Goal: Browse casually

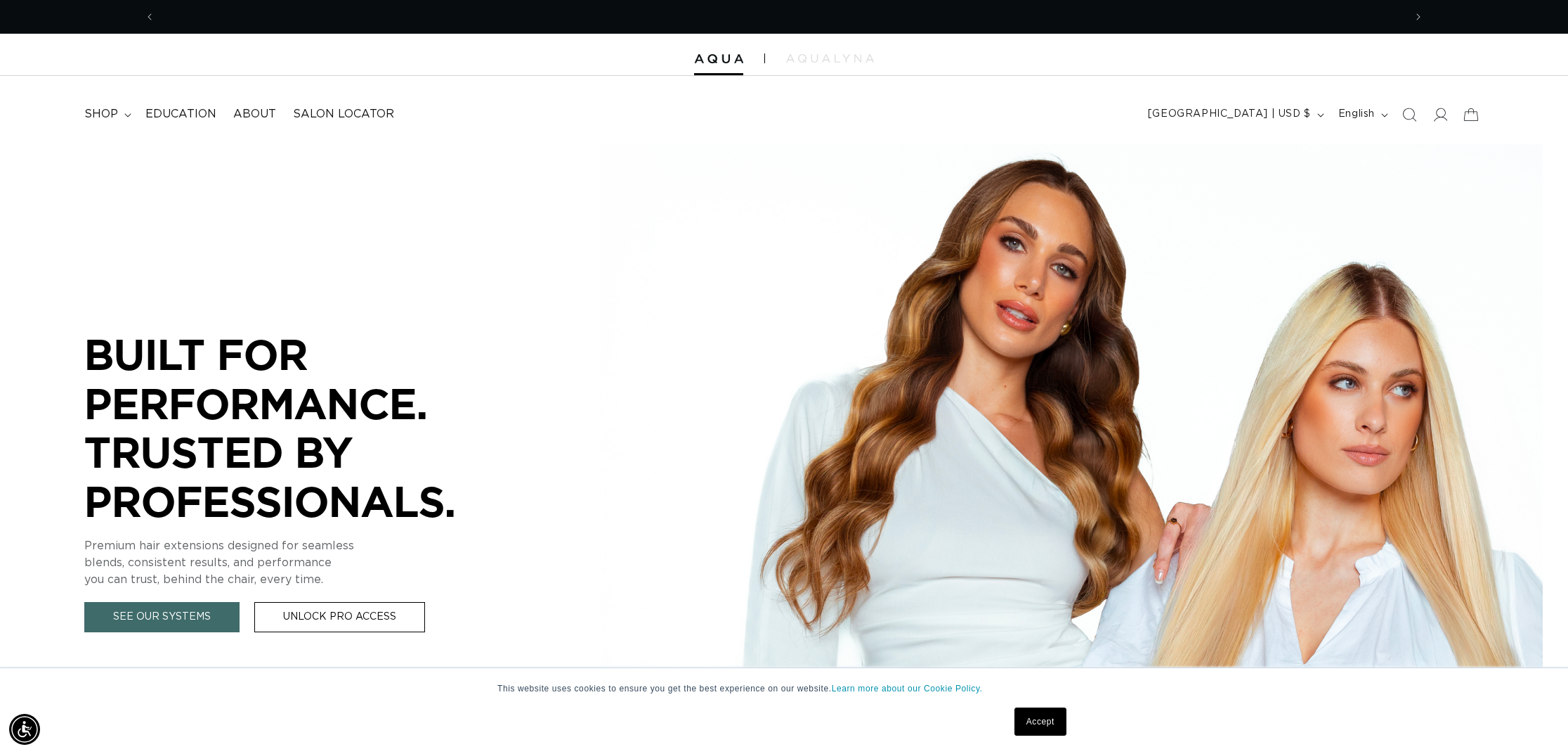
scroll to position [0, 1249]
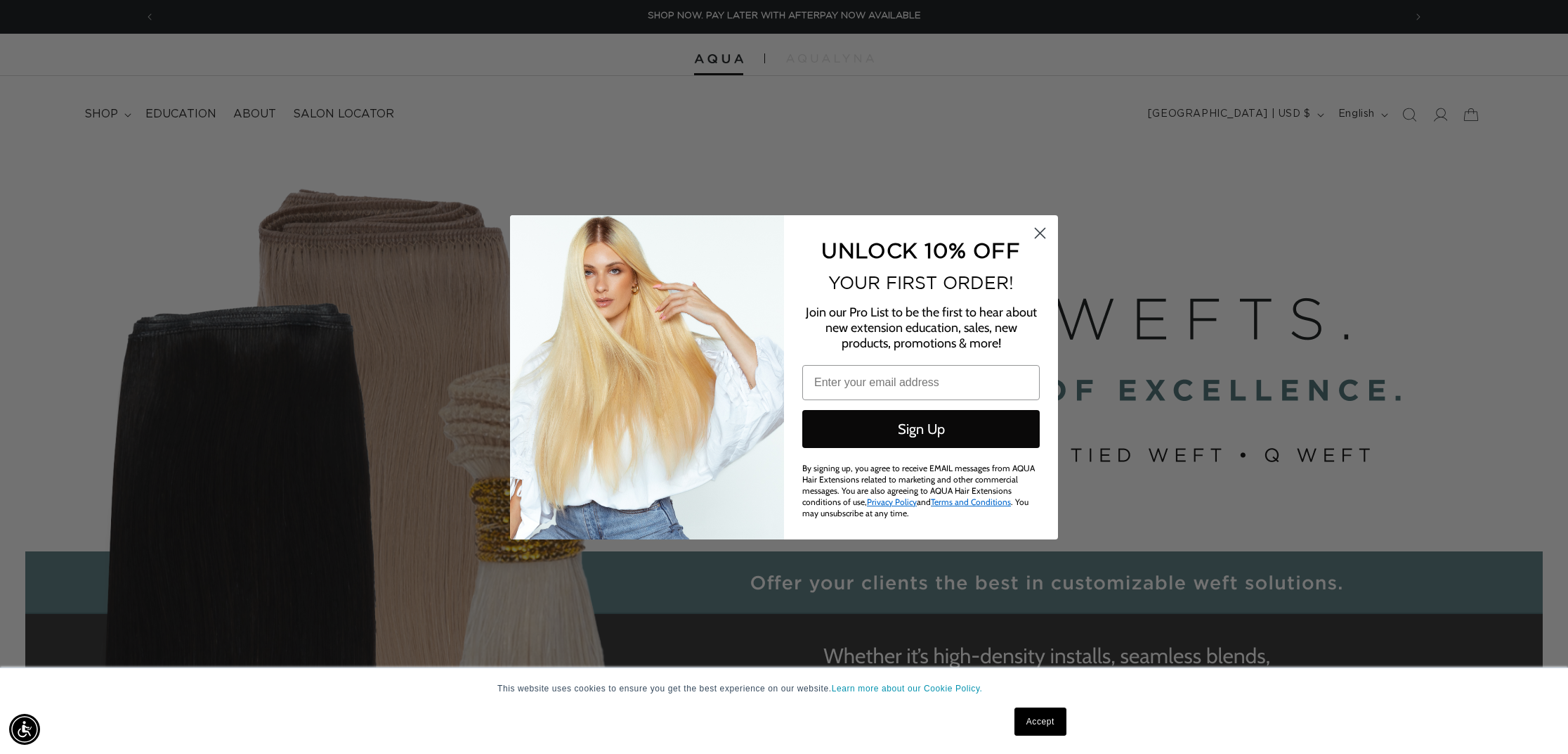
click at [1033, 240] on circle "Close dialog" at bounding box center [1040, 232] width 23 height 23
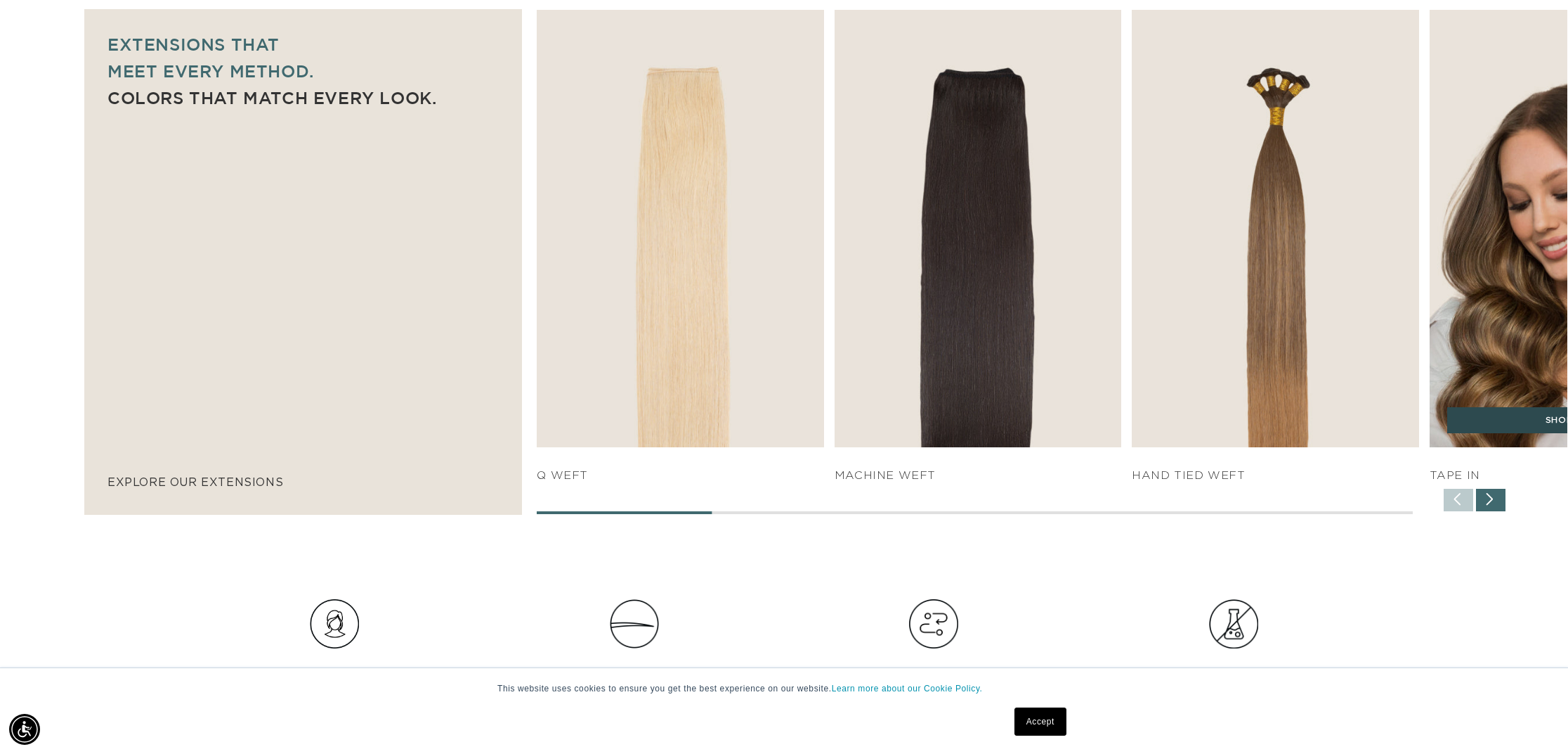
scroll to position [976, 0]
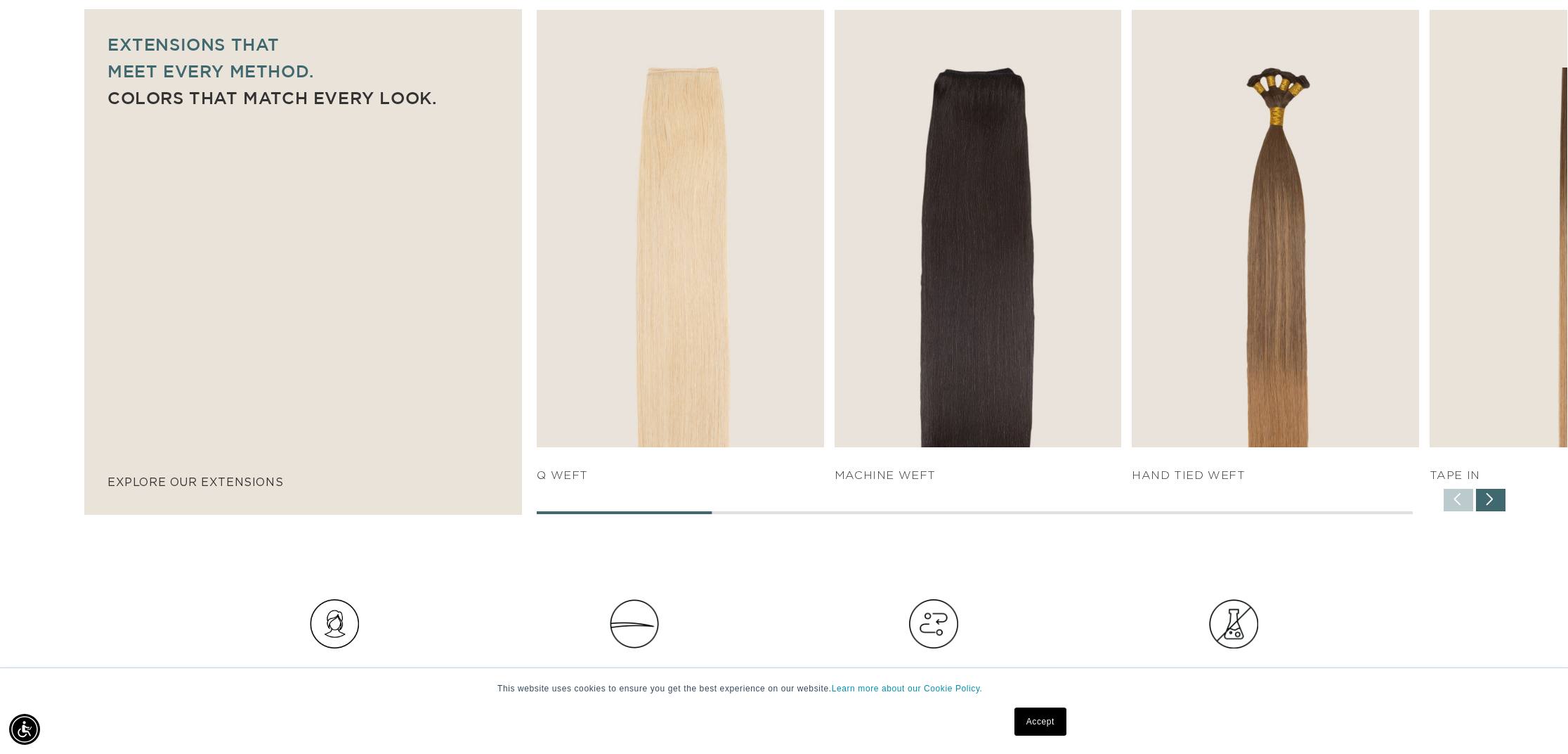
click at [1502, 501] on div "Next slide" at bounding box center [1490, 499] width 29 height 22
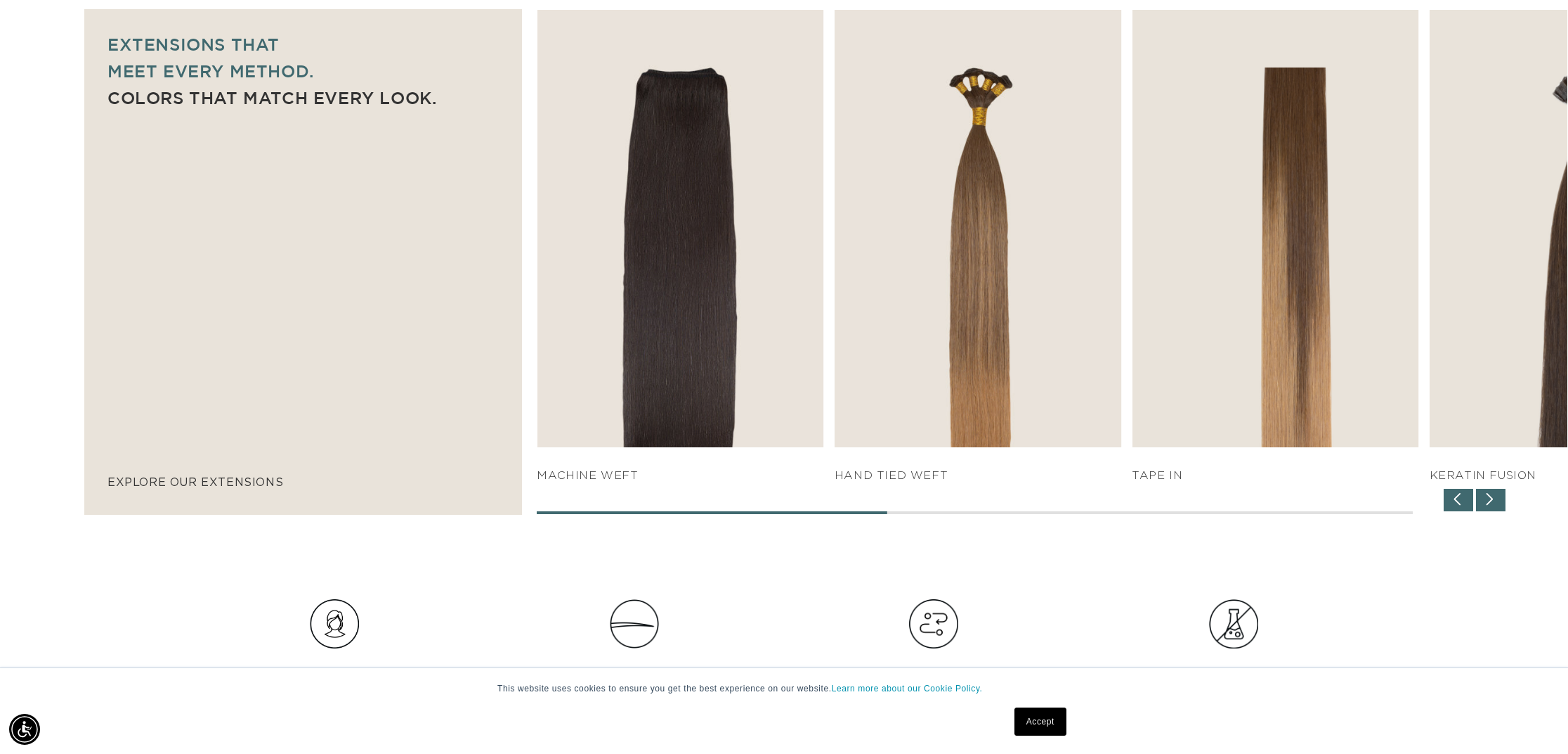
click at [1502, 501] on div "Next slide" at bounding box center [1490, 499] width 29 height 22
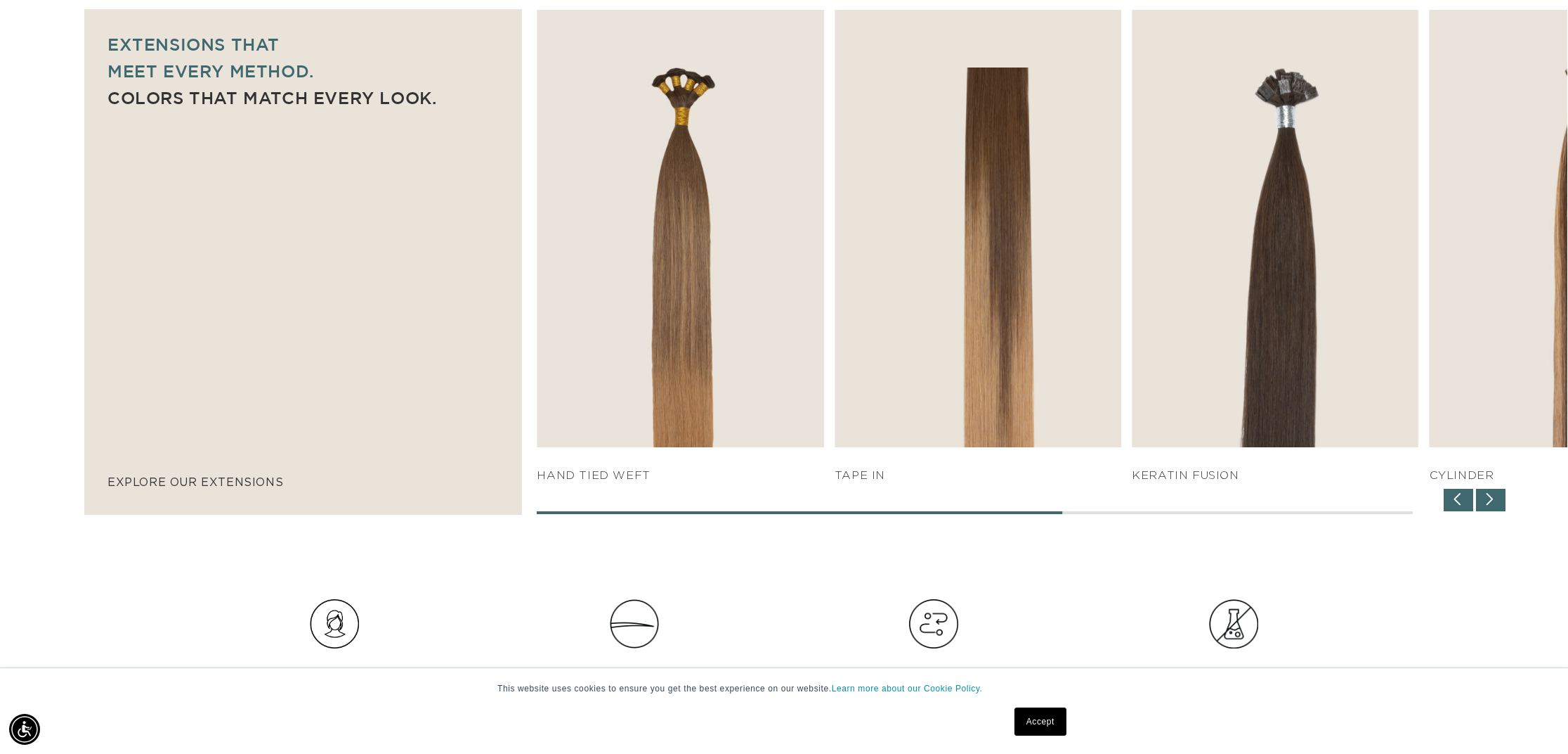
click at [1502, 501] on div "Next slide" at bounding box center [1490, 499] width 29 height 22
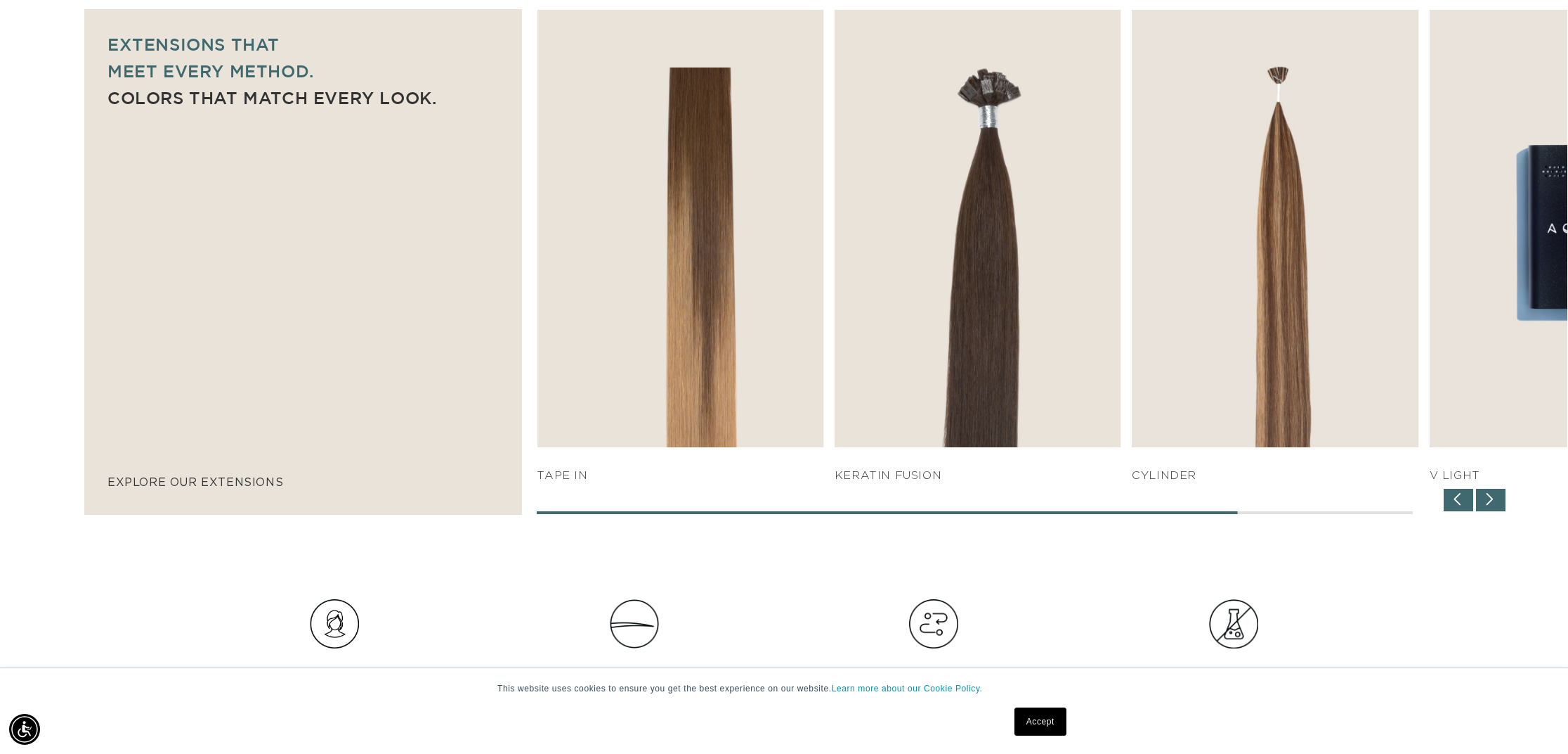
scroll to position [0, 1249]
click at [1502, 501] on div "Next slide" at bounding box center [1490, 499] width 29 height 22
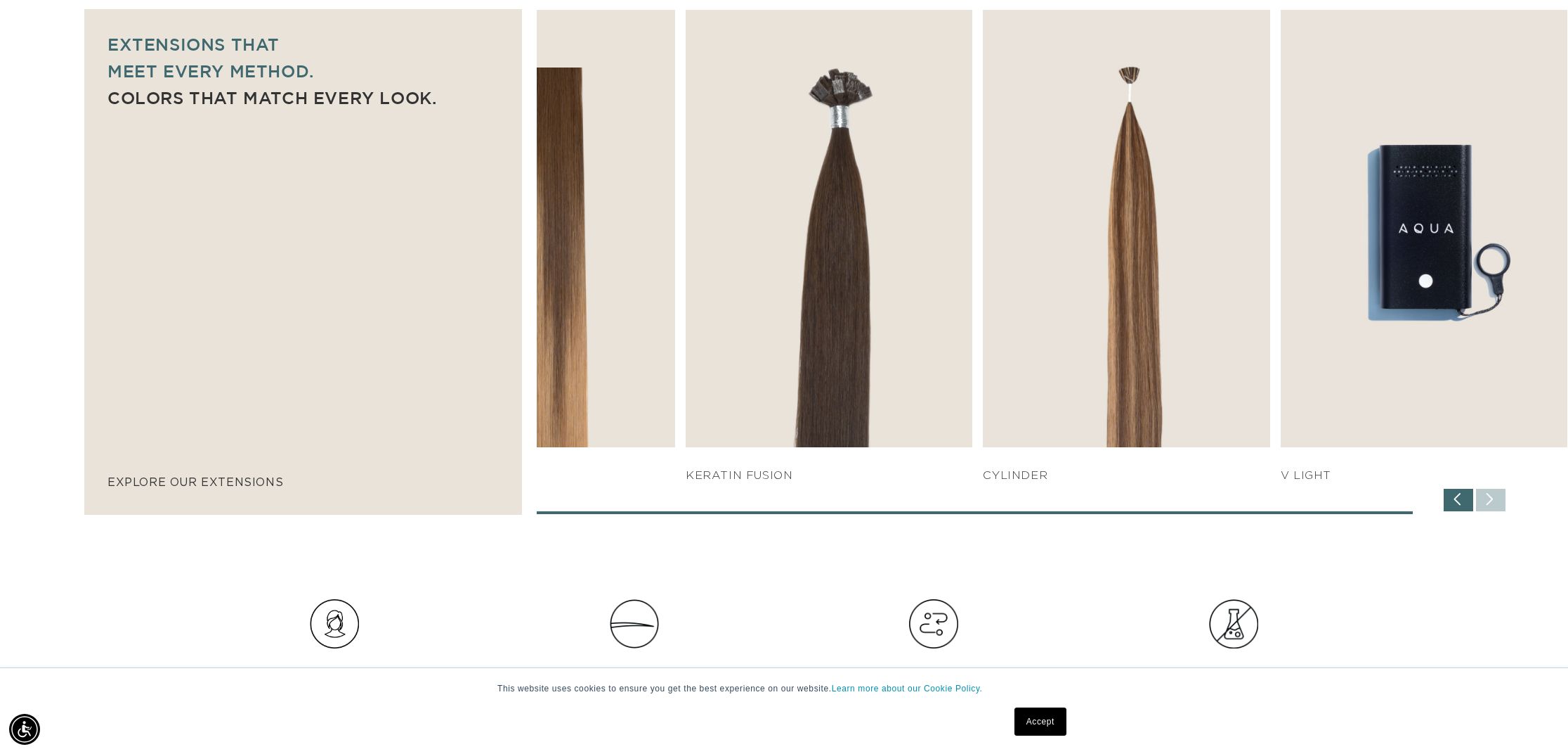
click at [1502, 501] on div "SHOP NOW q weft SHOP NOW Machine Weft SHOP NOW" at bounding box center [1052, 262] width 1031 height 504
click at [1461, 493] on div "Previous slide" at bounding box center [1458, 499] width 29 height 22
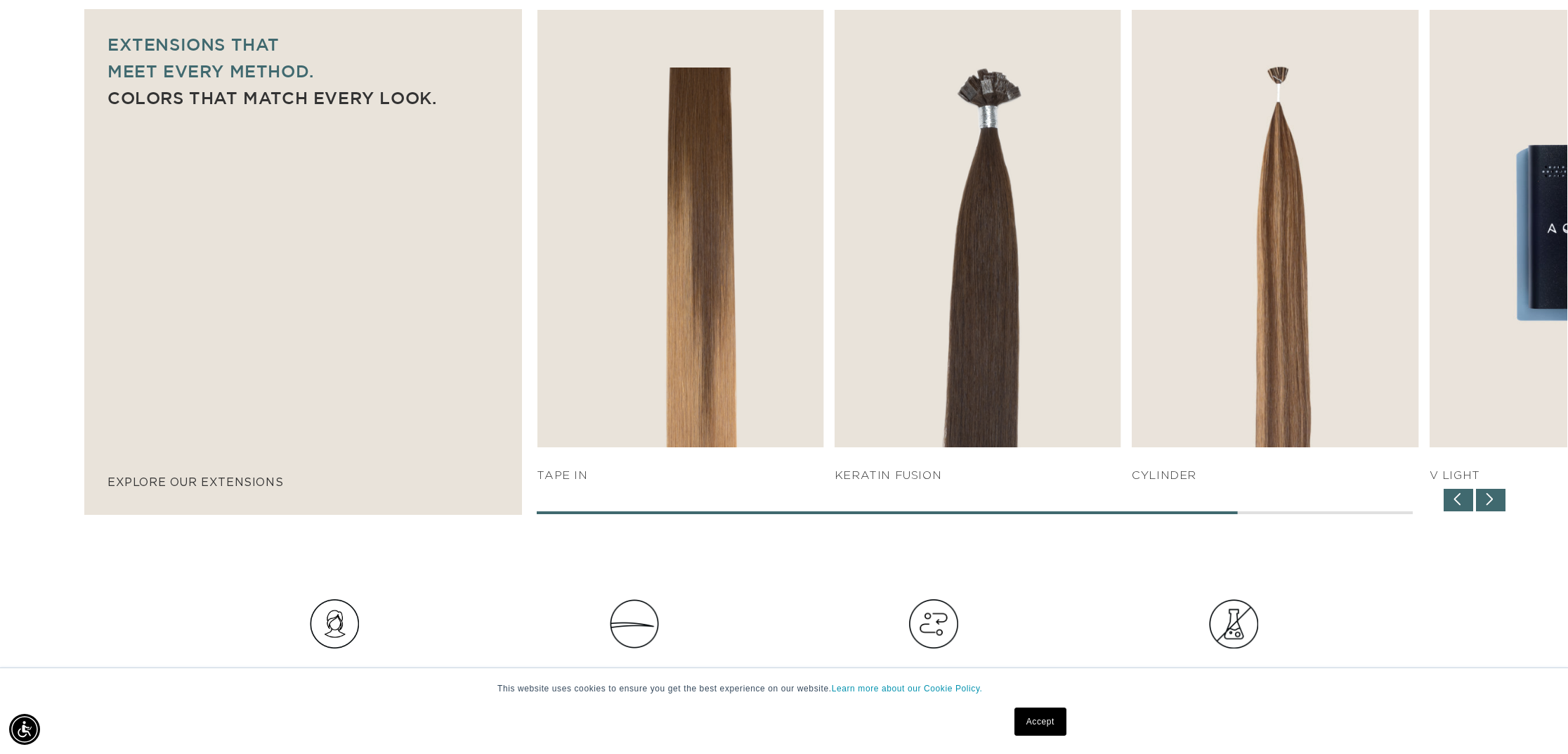
click at [1461, 493] on div "Previous slide" at bounding box center [1458, 499] width 29 height 22
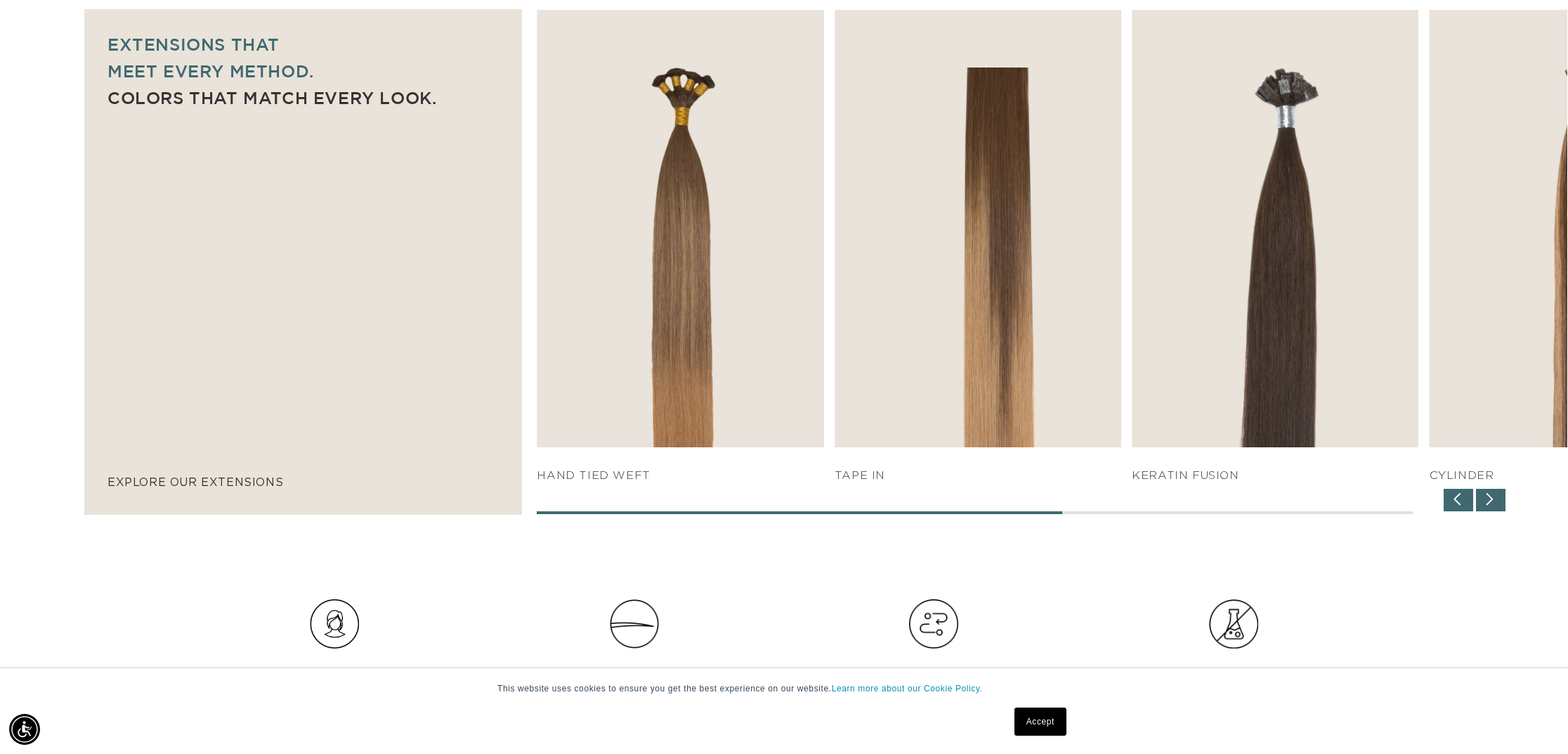
drag, startPoint x: 1461, startPoint y: 493, endPoint x: 1455, endPoint y: 498, distance: 7.8
click at [1460, 493] on div "Previous slide" at bounding box center [1458, 499] width 29 height 22
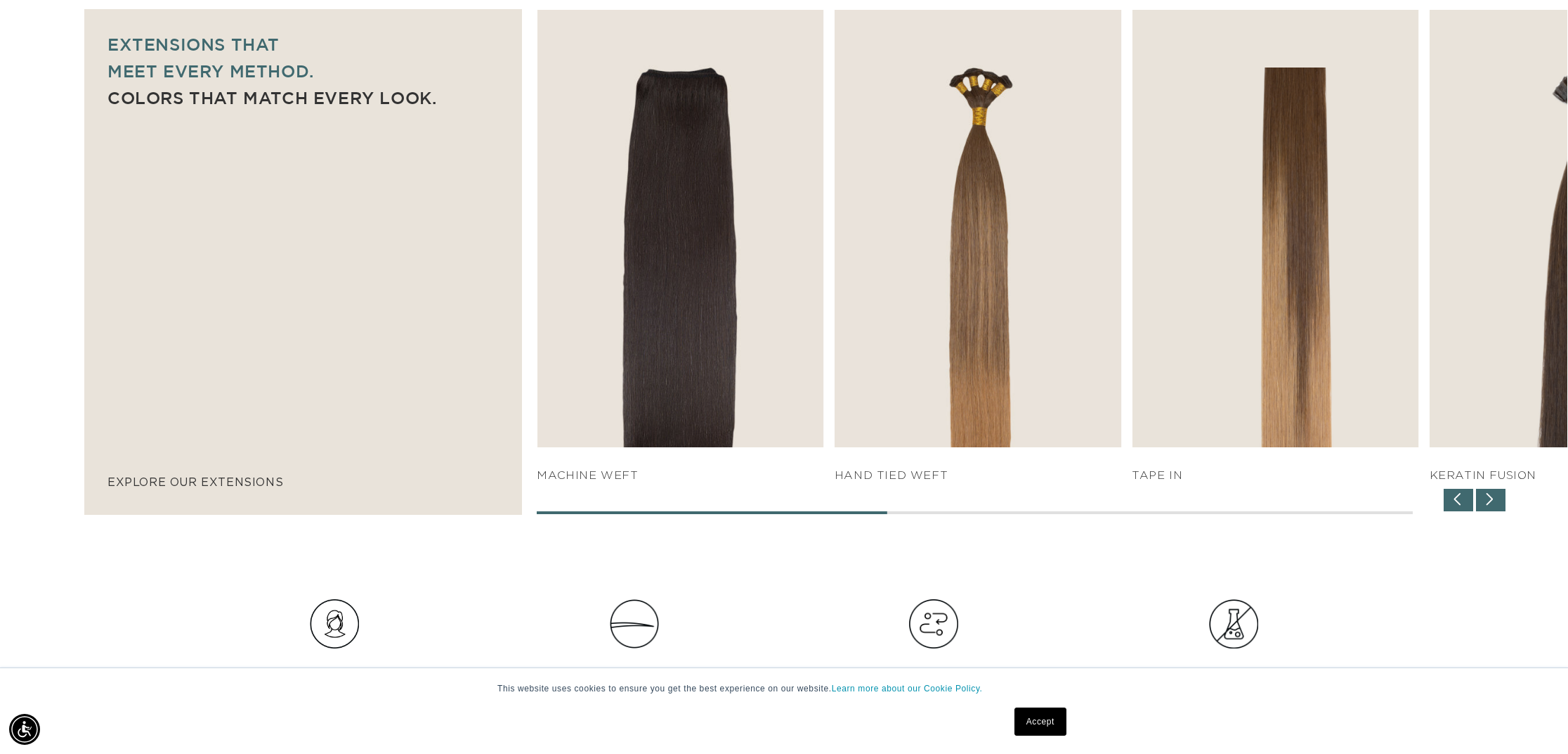
scroll to position [0, 2498]
click at [1455, 499] on div "Previous slide" at bounding box center [1458, 499] width 29 height 22
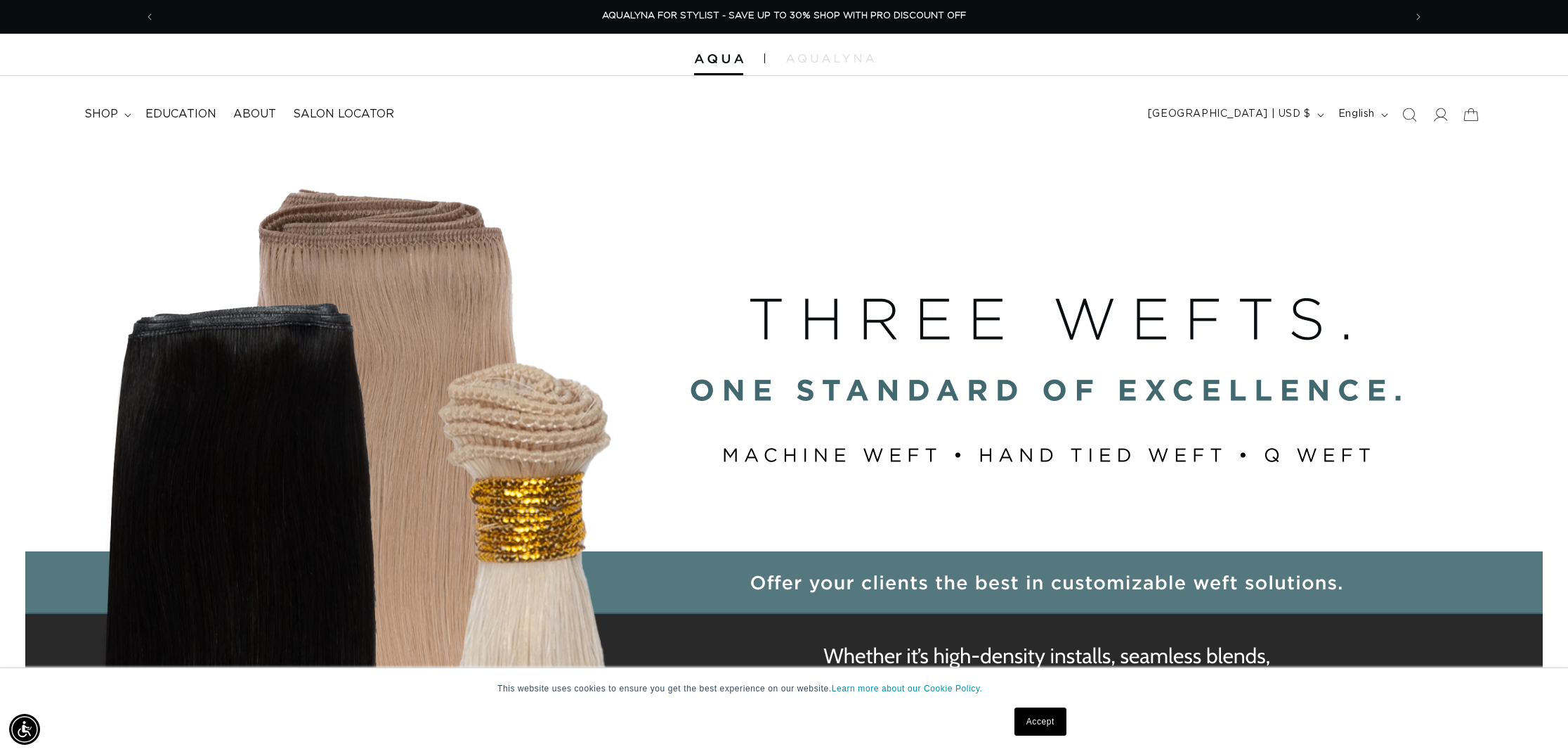
scroll to position [0, 0]
